Goal: Task Accomplishment & Management: Manage account settings

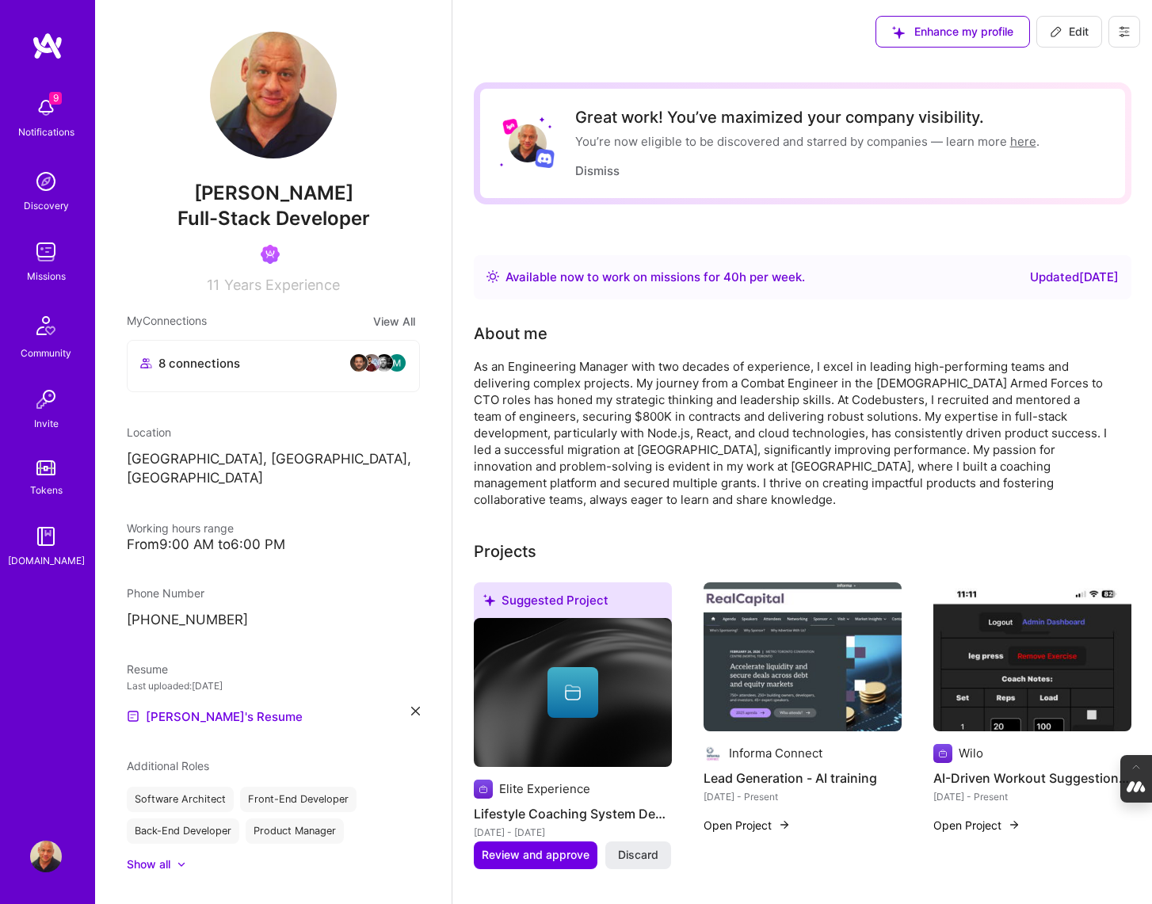
click at [48, 120] on img at bounding box center [46, 108] width 32 height 32
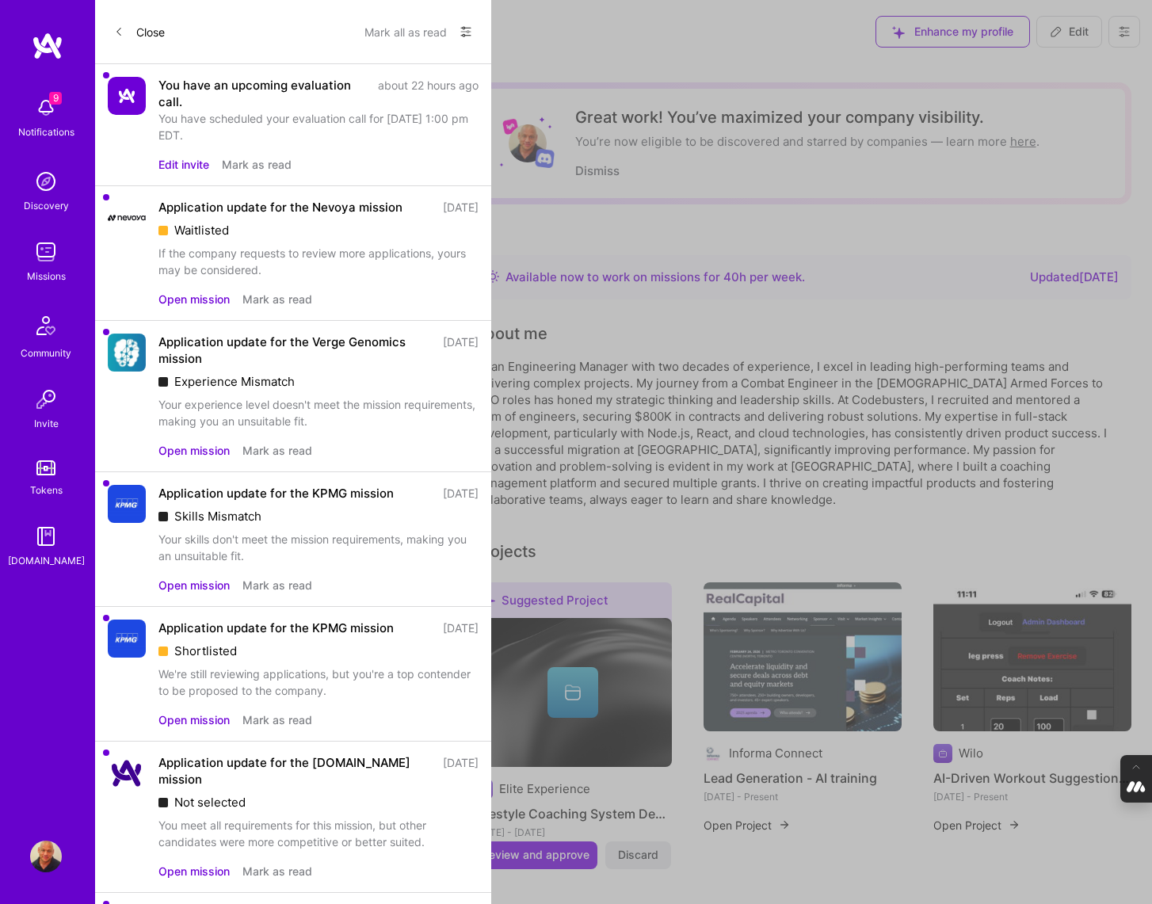
click at [185, 163] on button "Edit invite" at bounding box center [183, 164] width 51 height 17
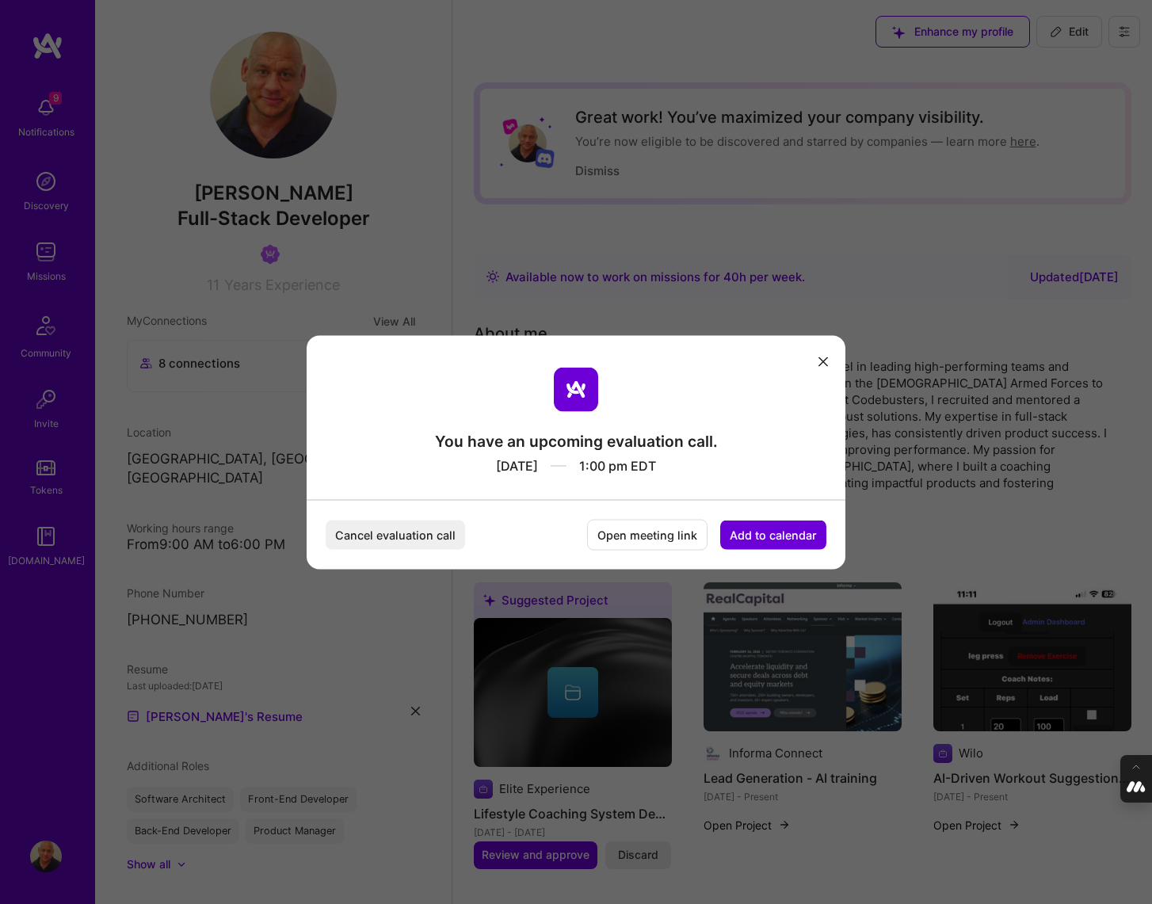
click at [772, 533] on button "Add to calendar" at bounding box center [773, 534] width 106 height 29
click at [782, 408] on div "Google Calendar" at bounding box center [754, 414] width 131 height 31
click at [822, 357] on icon "modal" at bounding box center [823, 362] width 10 height 10
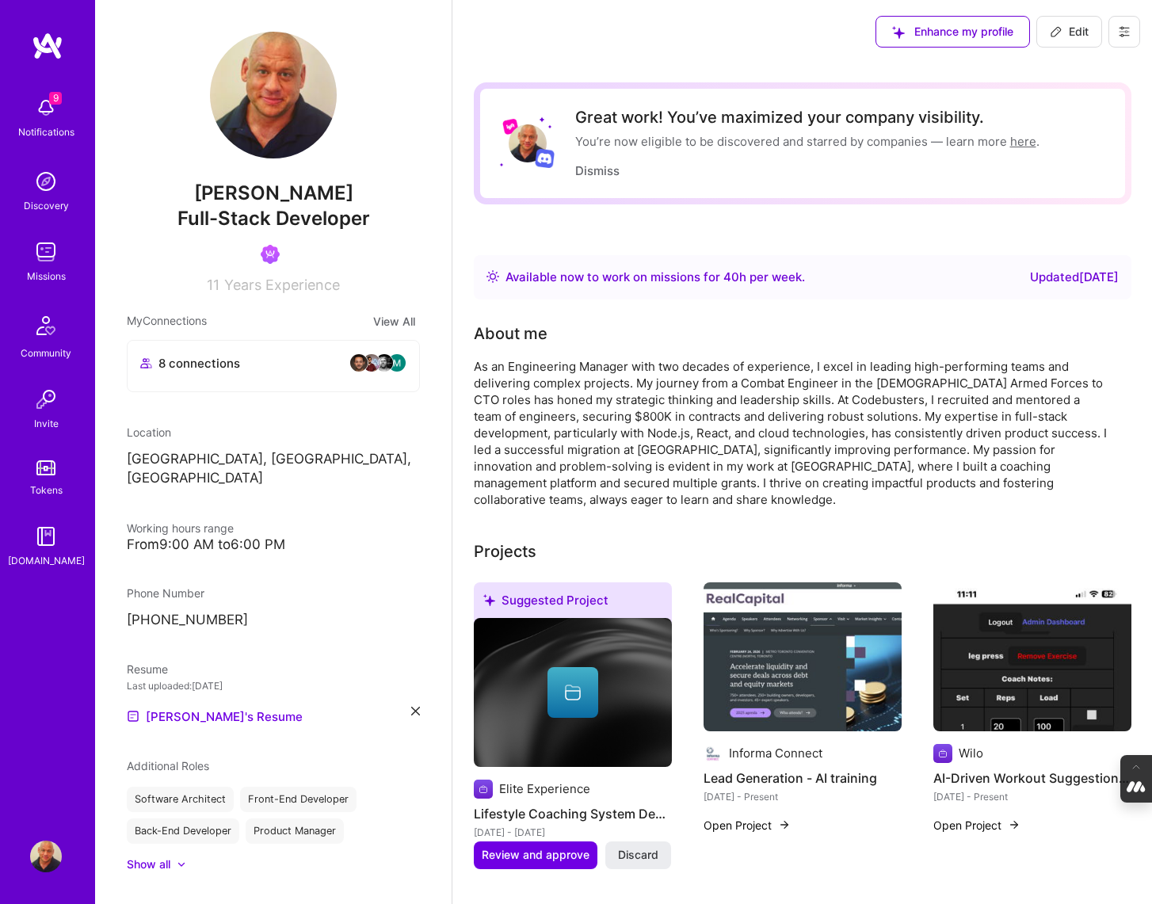
click at [1125, 33] on icon at bounding box center [1124, 31] width 13 height 13
click at [1050, 148] on button "Log Out" at bounding box center [1080, 148] width 119 height 40
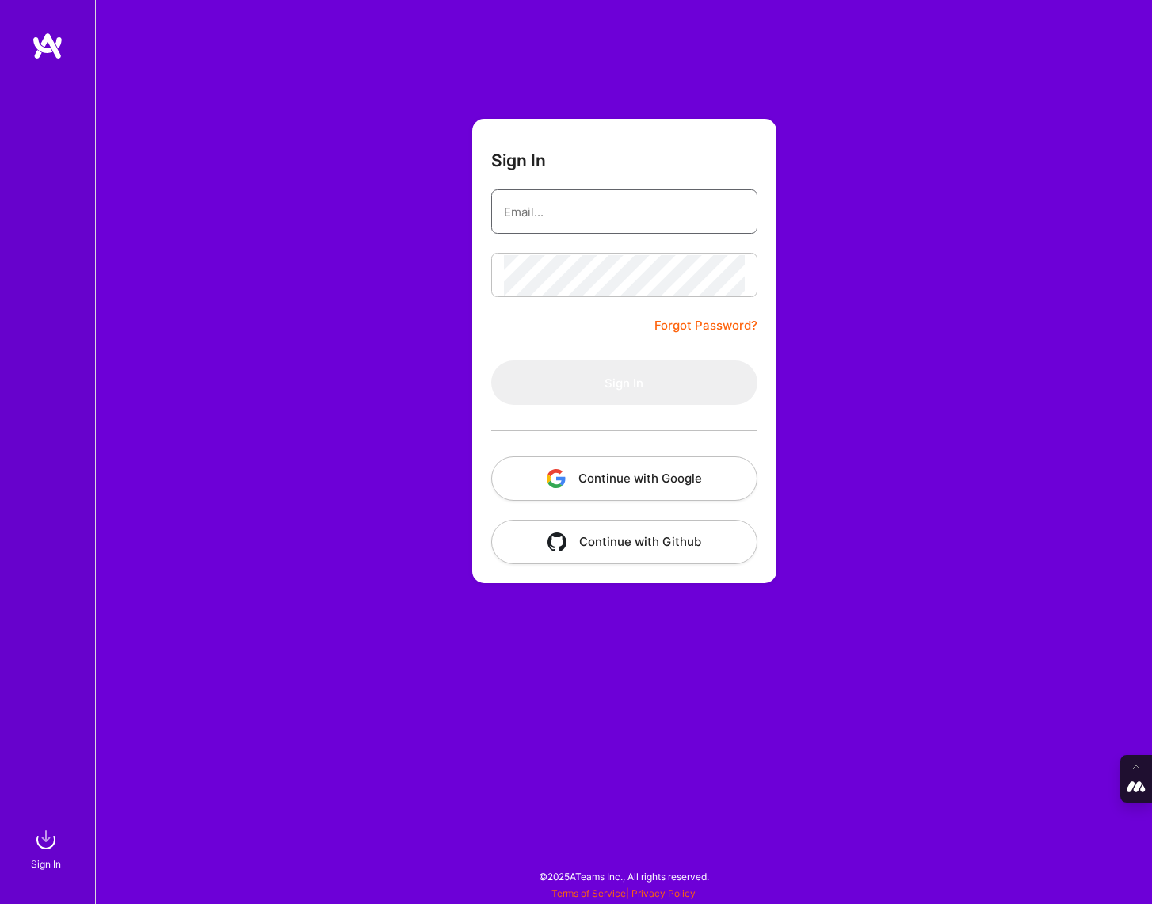
click at [553, 202] on input "email" at bounding box center [624, 212] width 241 height 40
type input "[PERSON_NAME][EMAIL_ADDRESS][DOMAIN_NAME]"
click at [654, 482] on button "Continue with Google" at bounding box center [624, 478] width 266 height 44
click at [546, 470] on img "button" at bounding box center [555, 478] width 19 height 19
